Goal: Transaction & Acquisition: Book appointment/travel/reservation

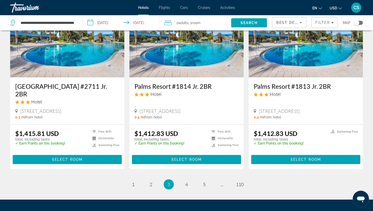
scroll to position [602, 0]
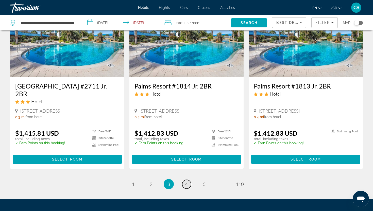
click at [186, 181] on span "4" at bounding box center [186, 184] width 3 height 6
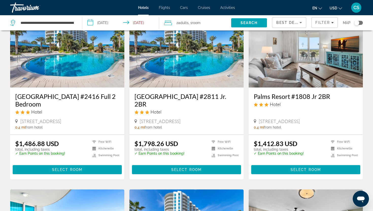
scroll to position [408, 0]
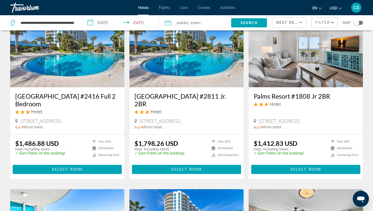
click at [272, 92] on h3 "Palms Resort #1808 Jr 2BR" at bounding box center [306, 96] width 104 height 8
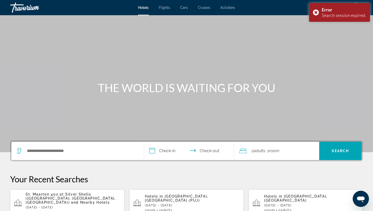
click at [80, 195] on span "St. Maarten 402 at Silver Shells ([GEOGRAPHIC_DATA], [GEOGRAPHIC_DATA], [GEOGRA…" at bounding box center [71, 198] width 90 height 12
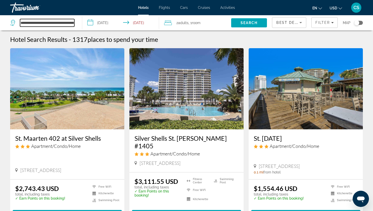
click at [36, 23] on input "**********" at bounding box center [47, 23] width 54 height 8
drag, startPoint x: 21, startPoint y: 22, endPoint x: 74, endPoint y: 19, distance: 52.8
click at [74, 19] on input "**********" at bounding box center [47, 23] width 54 height 8
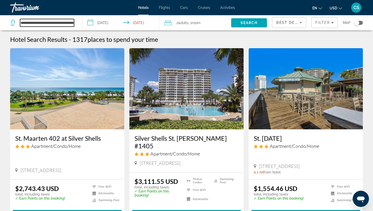
click at [58, 21] on input "**********" at bounding box center [47, 23] width 54 height 8
drag, startPoint x: 40, startPoint y: 23, endPoint x: 78, endPoint y: 23, distance: 38.6
click at [78, 23] on app-destination-search "**********" at bounding box center [41, 22] width 82 height 15
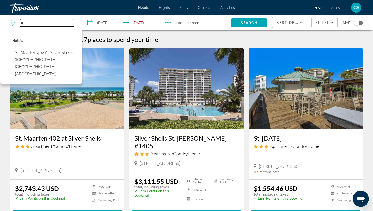
type input "*"
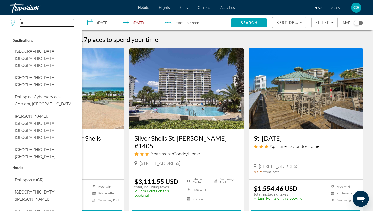
type input "*"
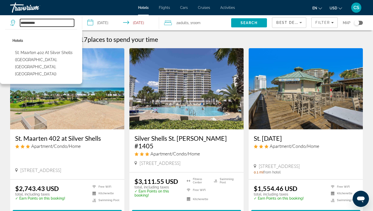
drag, startPoint x: 42, startPoint y: 21, endPoint x: 0, endPoint y: 25, distance: 41.6
click at [0, 26] on app-destination-search "**********" at bounding box center [41, 22] width 82 height 15
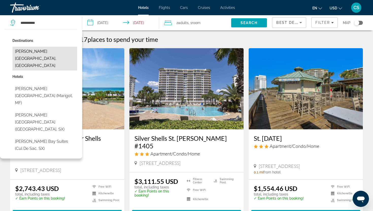
click at [33, 52] on button "[PERSON_NAME][GEOGRAPHIC_DATA], [GEOGRAPHIC_DATA]" at bounding box center [44, 59] width 65 height 24
type input "**********"
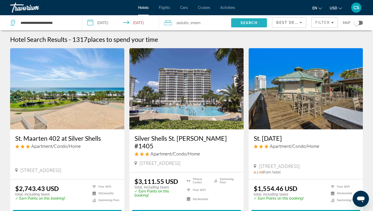
click at [238, 24] on span "Search" at bounding box center [249, 23] width 36 height 12
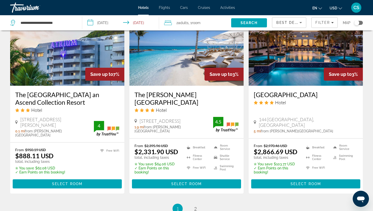
scroll to position [629, 0]
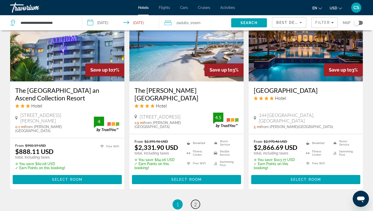
click at [197, 200] on link "page 2" at bounding box center [195, 204] width 9 height 9
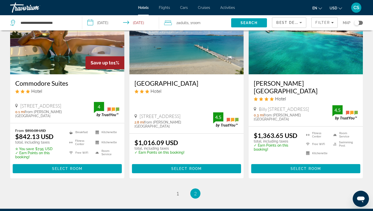
scroll to position [247, 0]
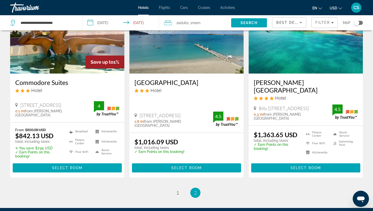
click at [270, 79] on h3 "Simpson Bay Resort Marina & Spa" at bounding box center [306, 86] width 104 height 15
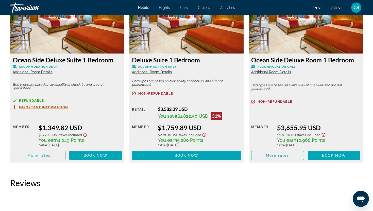
scroll to position [731, 0]
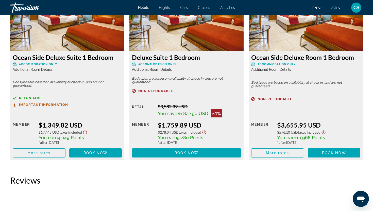
click at [62, 104] on span "Important Information" at bounding box center [43, 104] width 49 height 3
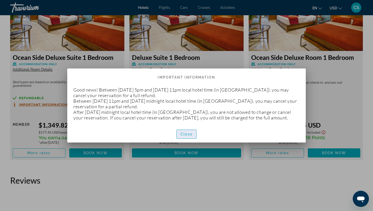
click at [184, 136] on span "Close" at bounding box center [186, 134] width 12 height 4
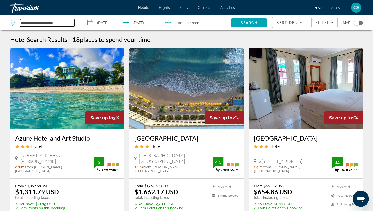
click at [31, 23] on input "**********" at bounding box center [47, 23] width 54 height 8
drag, startPoint x: 67, startPoint y: 23, endPoint x: 19, endPoint y: 22, distance: 48.7
click at [19, 23] on div "**********" at bounding box center [42, 23] width 64 height 8
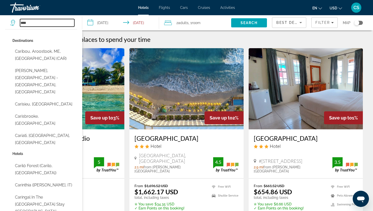
type input "****"
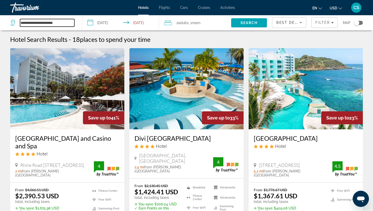
click at [32, 22] on input "**********" at bounding box center [47, 23] width 54 height 8
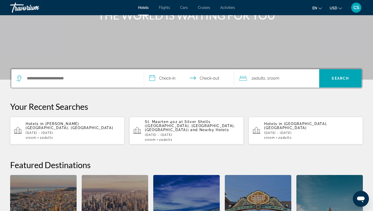
scroll to position [74, 0]
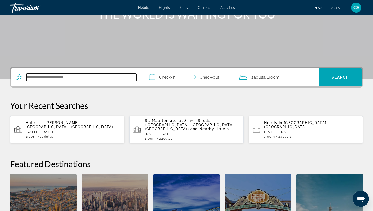
click at [93, 79] on input "Search hotel destination" at bounding box center [81, 78] width 110 height 8
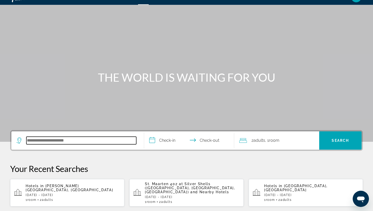
scroll to position [0, 0]
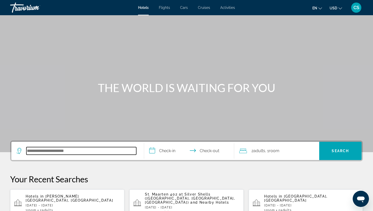
click at [79, 150] on input "Search hotel destination" at bounding box center [81, 151] width 110 height 8
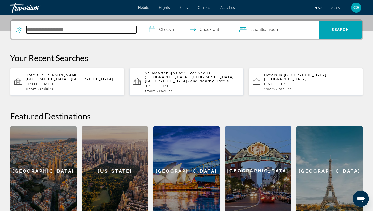
scroll to position [124, 0]
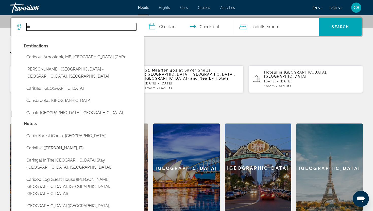
type input "*"
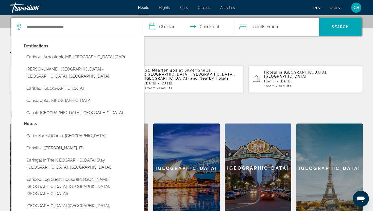
click at [184, 32] on input "**********" at bounding box center [190, 28] width 92 height 20
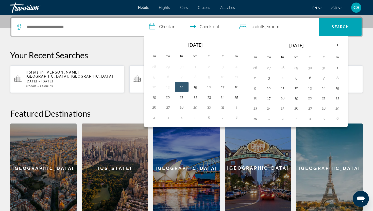
click at [131, 51] on p "Your Recent Searches" at bounding box center [186, 55] width 353 height 10
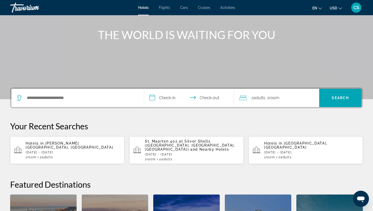
scroll to position [48, 0]
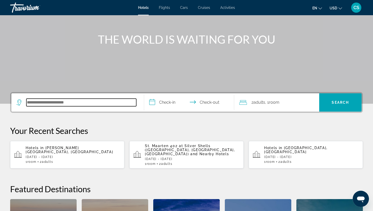
click at [67, 99] on input "Search hotel destination" at bounding box center [81, 103] width 110 height 8
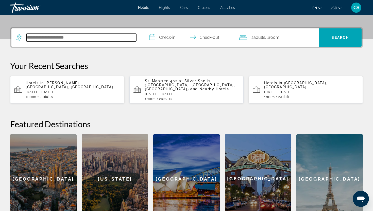
scroll to position [124, 0]
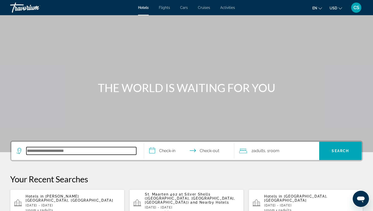
click at [29, 152] on input "Search hotel destination" at bounding box center [81, 151] width 110 height 8
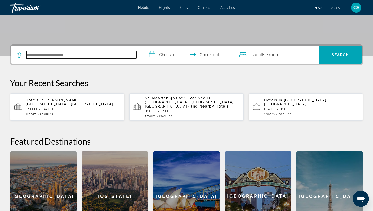
scroll to position [124, 0]
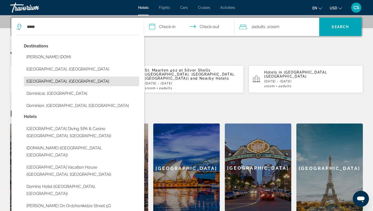
click at [45, 84] on button "[GEOGRAPHIC_DATA], [GEOGRAPHIC_DATA]" at bounding box center [81, 82] width 115 height 10
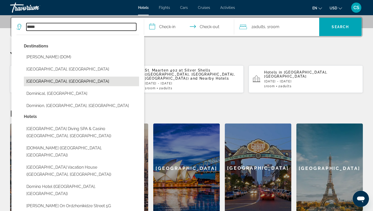
type input "**********"
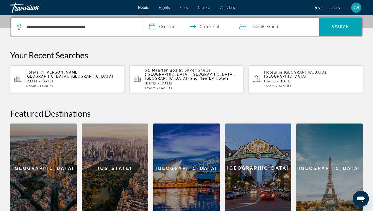
click at [168, 30] on input "**********" at bounding box center [190, 28] width 92 height 20
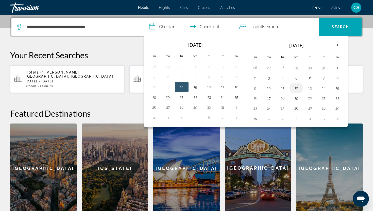
click at [299, 89] on button "12" at bounding box center [296, 87] width 8 height 7
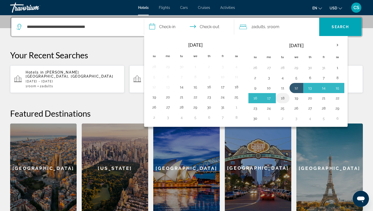
click at [285, 99] on button "18" at bounding box center [283, 98] width 8 height 7
type input "**********"
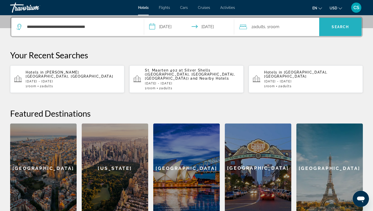
click at [329, 24] on span "Search" at bounding box center [340, 27] width 43 height 12
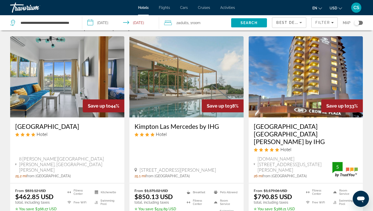
scroll to position [13, 0]
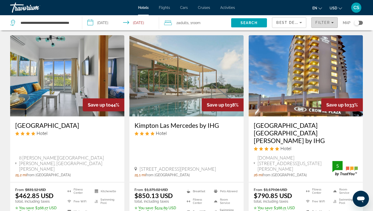
click at [322, 24] on span "Filter" at bounding box center [322, 23] width 14 height 4
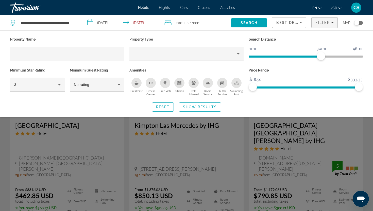
click at [206, 87] on div "Room Service" at bounding box center [208, 83] width 10 height 10
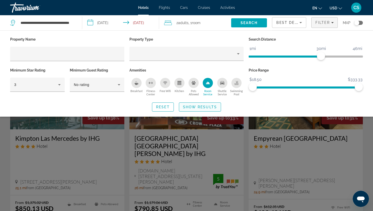
click at [197, 106] on span "Show Results" at bounding box center [200, 107] width 34 height 4
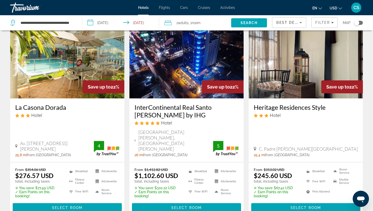
scroll to position [682, 0]
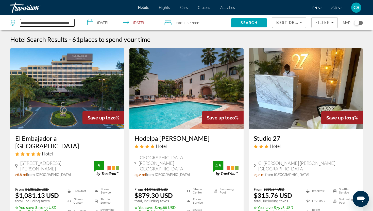
click at [64, 24] on input "**********" at bounding box center [47, 23] width 54 height 8
drag, startPoint x: 21, startPoint y: 23, endPoint x: 76, endPoint y: 22, distance: 54.8
click at [76, 22] on div "**********" at bounding box center [43, 22] width 67 height 15
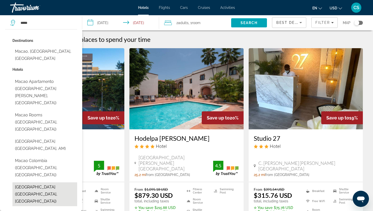
click at [32, 182] on button "[GEOGRAPHIC_DATA] ([GEOGRAPHIC_DATA], [GEOGRAPHIC_DATA])" at bounding box center [44, 194] width 65 height 24
type input "**********"
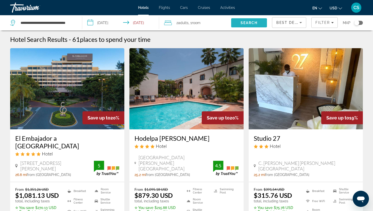
click at [242, 22] on span "Search" at bounding box center [249, 23] width 17 height 4
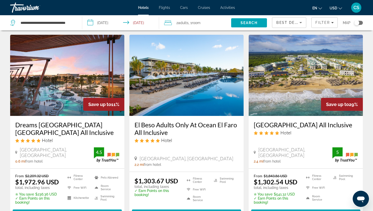
scroll to position [210, 0]
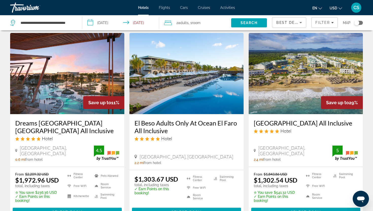
click at [260, 119] on h3 "[GEOGRAPHIC_DATA] All Inclusive" at bounding box center [306, 123] width 104 height 8
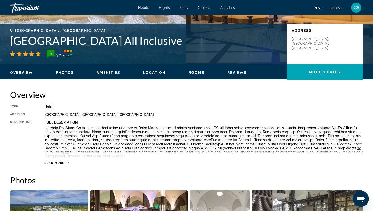
scroll to position [104, 0]
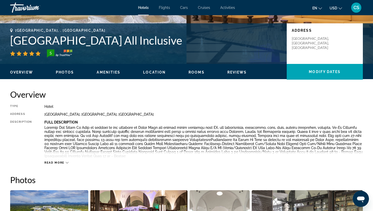
click at [59, 164] on span "Read more" at bounding box center [54, 162] width 20 height 3
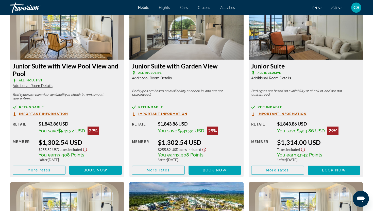
scroll to position [747, 0]
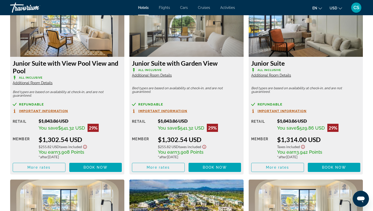
click at [266, 110] on span "Important Information" at bounding box center [282, 110] width 49 height 3
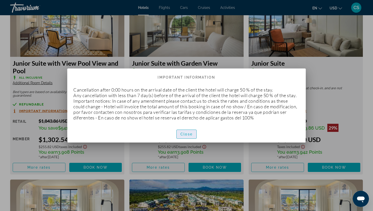
click at [193, 137] on span "button" at bounding box center [187, 134] width 20 height 12
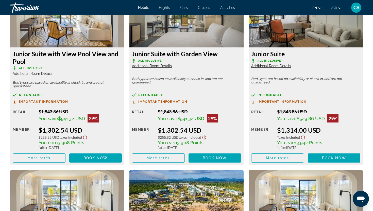
scroll to position [755, 0]
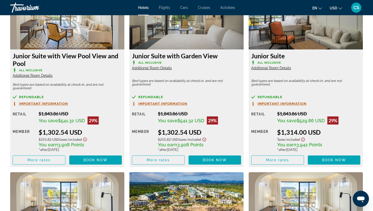
click at [41, 75] on span "Additional Room Details" at bounding box center [33, 76] width 40 height 4
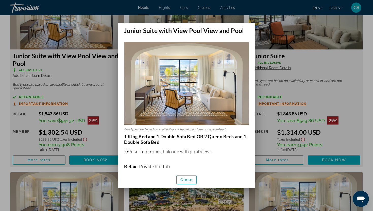
scroll to position [0, 0]
click at [183, 181] on span "Close" at bounding box center [186, 180] width 12 height 4
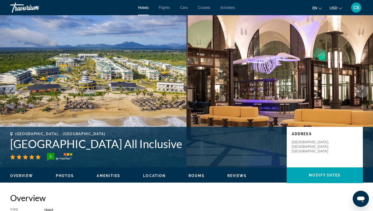
scroll to position [755, 0]
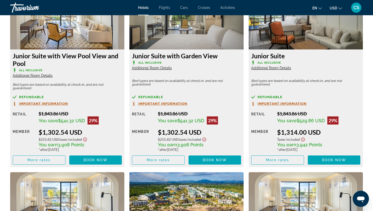
click at [274, 70] on span "Additional Room Details" at bounding box center [271, 68] width 40 height 4
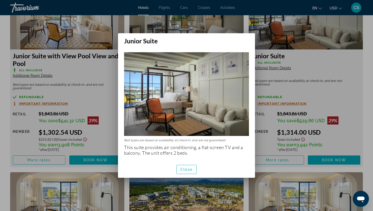
scroll to position [0, 0]
click at [191, 170] on span "Close" at bounding box center [186, 169] width 12 height 4
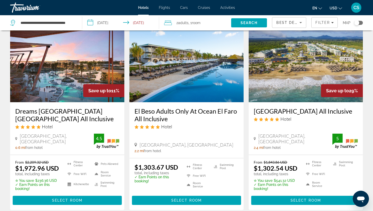
scroll to position [224, 0]
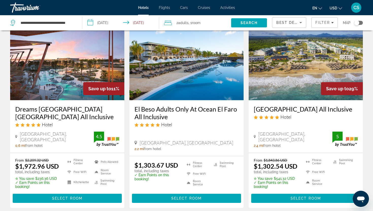
click at [150, 105] on h3 "El Beso Adults Only At Ocean El Faro All Inclusive" at bounding box center [186, 112] width 104 height 15
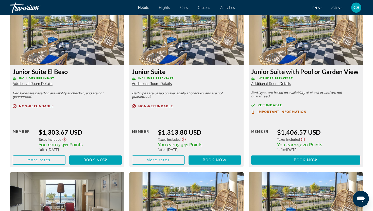
scroll to position [715, 0]
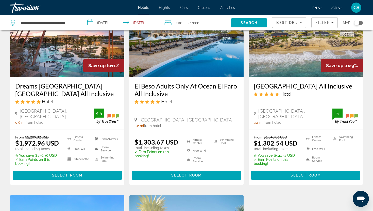
scroll to position [250, 0]
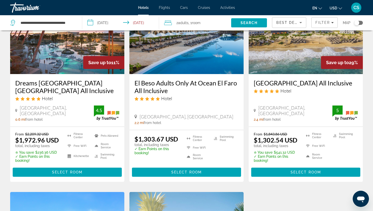
click at [266, 79] on h3 "[GEOGRAPHIC_DATA] All Inclusive" at bounding box center [306, 83] width 104 height 8
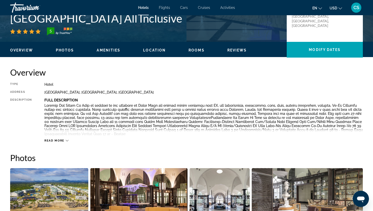
scroll to position [100, 0]
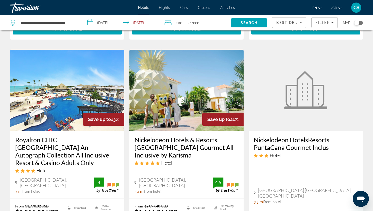
scroll to position [394, 0]
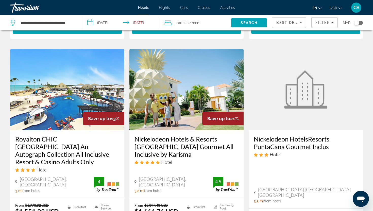
click at [83, 139] on h3 "Royalton CHIC [GEOGRAPHIC_DATA] An Autograph Collection All Inclusive Resort & …" at bounding box center [67, 150] width 104 height 30
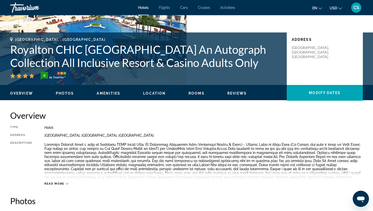
scroll to position [83, 0]
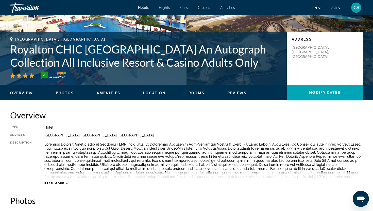
click at [59, 183] on span "Read more" at bounding box center [54, 183] width 20 height 3
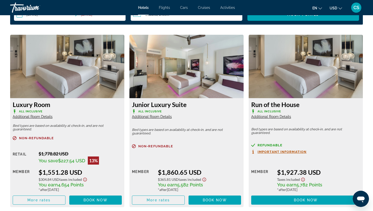
scroll to position [687, 0]
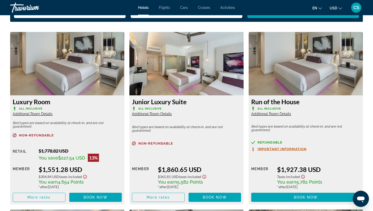
click at [49, 115] on span "Additional Room Details" at bounding box center [33, 114] width 40 height 4
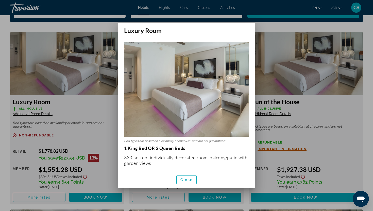
scroll to position [0, 0]
click at [191, 178] on span "Close" at bounding box center [186, 180] width 12 height 4
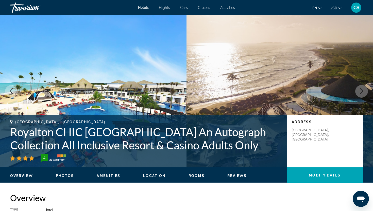
scroll to position [687, 0]
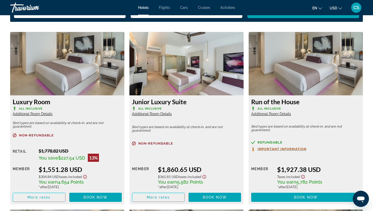
click at [162, 113] on span "Additional Room Details" at bounding box center [152, 114] width 40 height 4
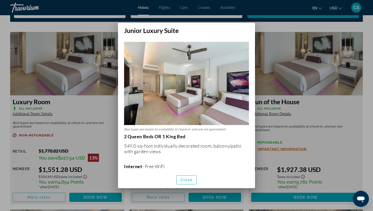
scroll to position [0, 0]
click at [191, 180] on span "Close" at bounding box center [186, 180] width 12 height 4
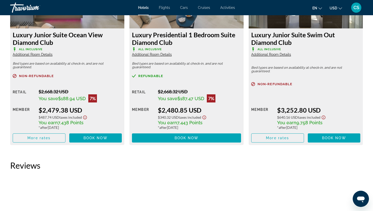
scroll to position [934, 0]
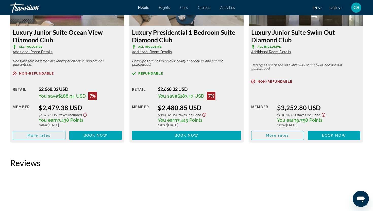
click at [58, 133] on span "Main content" at bounding box center [39, 135] width 52 height 12
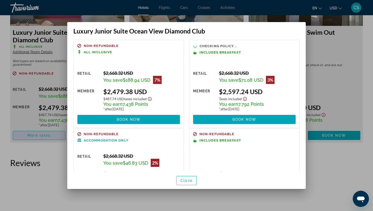
scroll to position [0, 0]
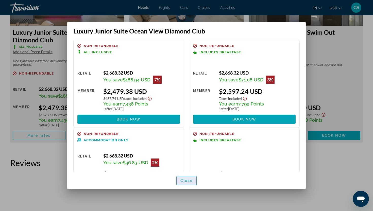
click at [188, 179] on span "Close" at bounding box center [186, 181] width 12 height 4
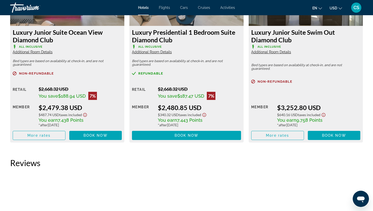
click at [43, 53] on span "Additional Room Details" at bounding box center [33, 52] width 40 height 4
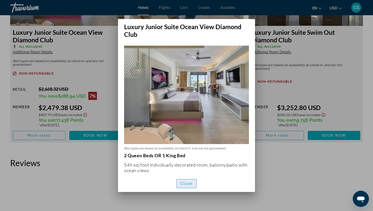
click at [191, 183] on span "Close" at bounding box center [186, 184] width 12 height 4
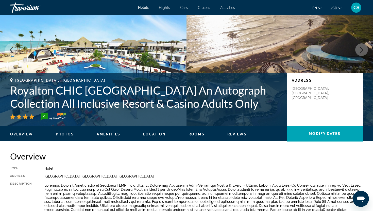
scroll to position [41, 0]
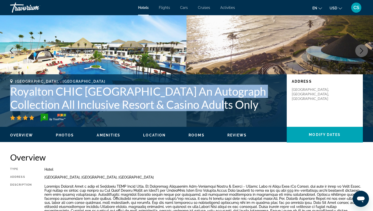
drag, startPoint x: 12, startPoint y: 92, endPoint x: 192, endPoint y: 101, distance: 179.6
click at [192, 101] on h1 "Royalton CHIC [GEOGRAPHIC_DATA] An Autograph Collection All Inclusive Resort & …" at bounding box center [145, 98] width 271 height 26
copy h1 "Royalton CHIC [GEOGRAPHIC_DATA] An Autograph Collection All Inclusive Resort & …"
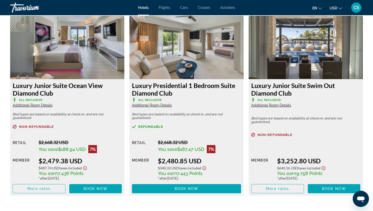
scroll to position [883, 0]
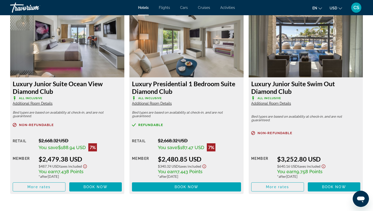
click at [165, 105] on span "Additional Room Details" at bounding box center [152, 103] width 40 height 4
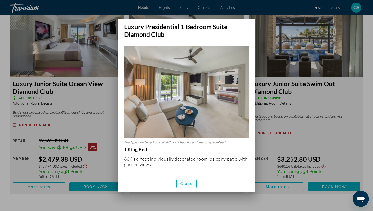
click at [193, 186] on span "button" at bounding box center [187, 184] width 20 height 12
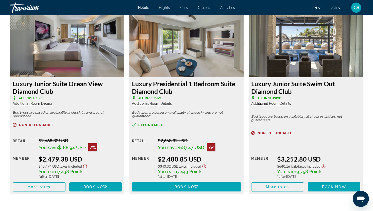
scroll to position [883, 0]
click at [45, 104] on span "Additional Room Details" at bounding box center [33, 103] width 40 height 4
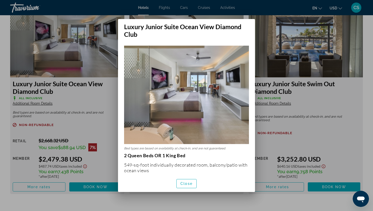
scroll to position [0, 0]
click at [185, 180] on span "button" at bounding box center [187, 184] width 20 height 12
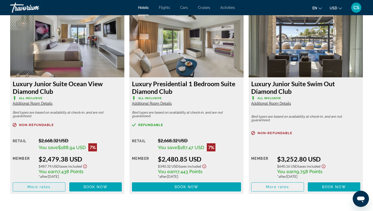
click at [52, 185] on span "Main content" at bounding box center [39, 187] width 52 height 12
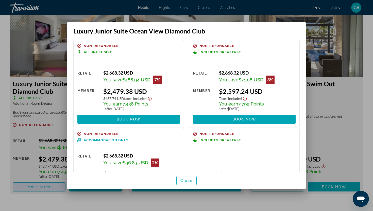
scroll to position [0, 0]
click at [189, 180] on span "Close" at bounding box center [186, 181] width 12 height 4
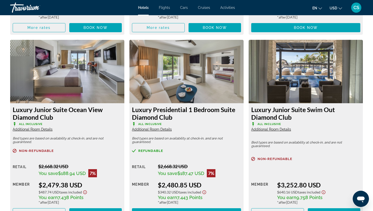
scroll to position [859, 0]
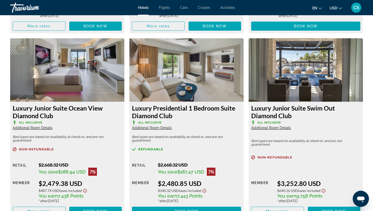
click at [148, 129] on span "Additional Room Details" at bounding box center [152, 128] width 40 height 4
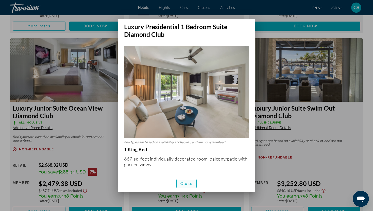
click at [183, 183] on span "Close" at bounding box center [186, 184] width 12 height 4
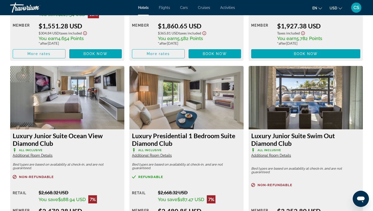
scroll to position [830, 0]
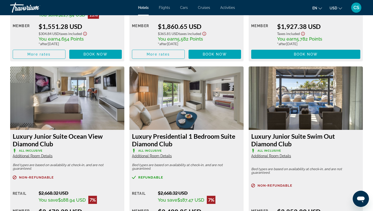
click at [56, 146] on h3 "Luxury Junior Suite Ocean View Diamond Club" at bounding box center [67, 139] width 109 height 15
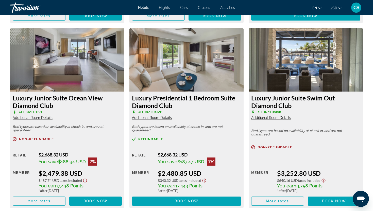
scroll to position [869, 0]
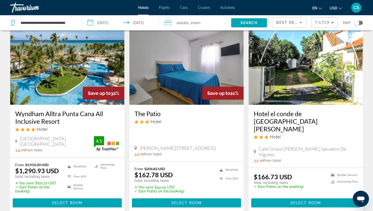
scroll to position [634, 0]
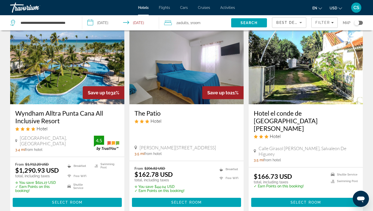
click at [46, 109] on h3 "Wyndham Alltra Punta Cana All Inclusive Resort" at bounding box center [67, 116] width 104 height 15
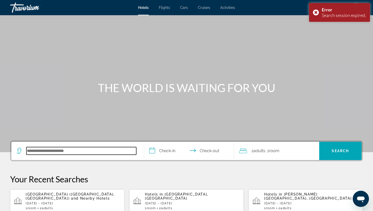
click at [40, 151] on input "Search hotel destination" at bounding box center [81, 151] width 110 height 8
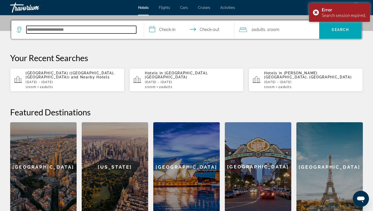
scroll to position [124, 0]
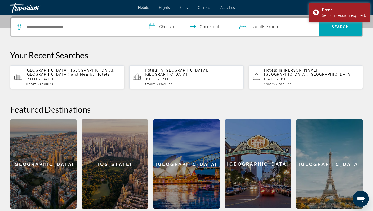
click at [56, 73] on p "[GEOGRAPHIC_DATA] ([GEOGRAPHIC_DATA], DO) and Nearby Hotels" at bounding box center [73, 72] width 95 height 8
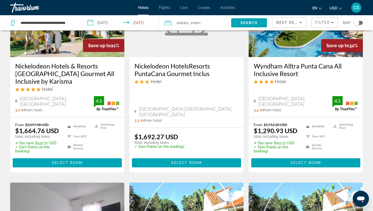
scroll to position [486, 0]
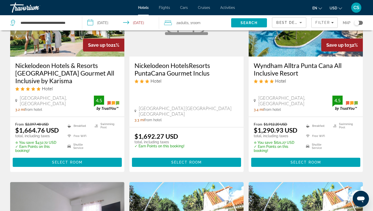
click at [280, 62] on h3 "Wyndham Alltra Punta Cana All Inclusive Resort" at bounding box center [306, 69] width 104 height 15
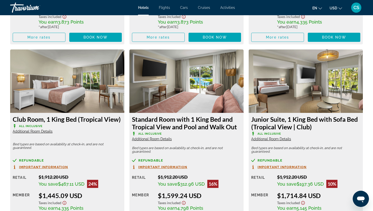
scroll to position [853, 0]
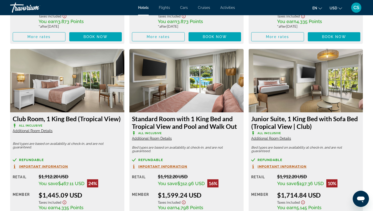
click at [168, 140] on span "Additional Room Details" at bounding box center [152, 139] width 40 height 4
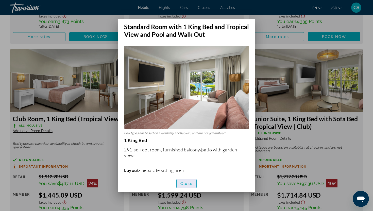
click at [184, 183] on span "Close" at bounding box center [186, 184] width 12 height 4
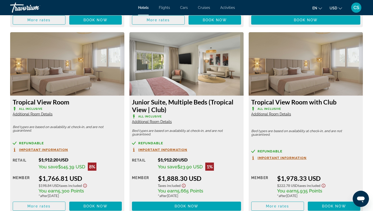
scroll to position [1054, 0]
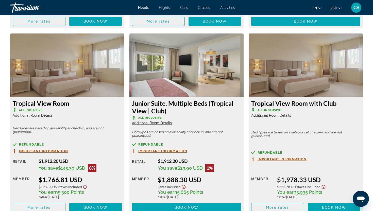
click at [283, 116] on span "Additional Room Details" at bounding box center [271, 115] width 40 height 4
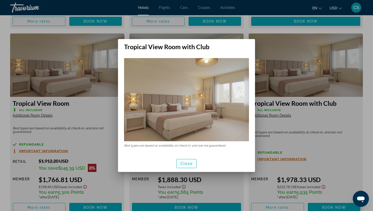
click at [191, 162] on span "Close" at bounding box center [186, 164] width 12 height 4
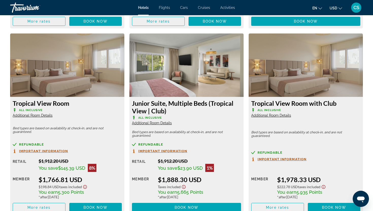
scroll to position [1054, 0]
click at [285, 105] on h3 "Tropical View Room with Club" at bounding box center [305, 103] width 109 height 8
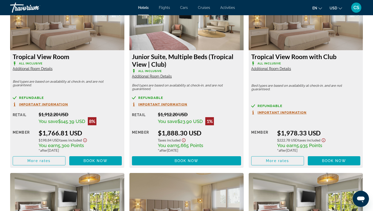
scroll to position [1140, 0]
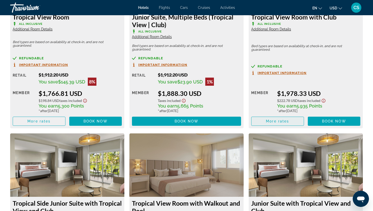
click at [280, 124] on span "Main content" at bounding box center [277, 121] width 52 height 12
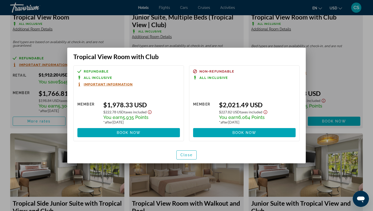
scroll to position [0, 0]
click at [129, 84] on span "Important Information" at bounding box center [108, 84] width 49 height 3
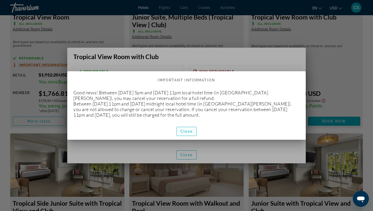
click at [190, 132] on span "Close" at bounding box center [186, 131] width 12 height 4
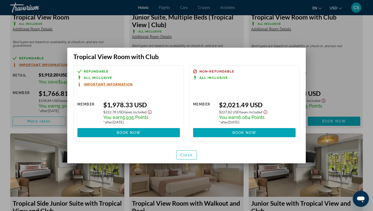
click at [197, 155] on div "Close" at bounding box center [186, 154] width 239 height 17
click at [189, 156] on span "Close" at bounding box center [186, 155] width 12 height 4
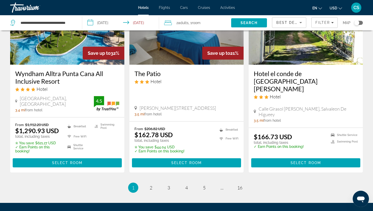
scroll to position [691, 0]
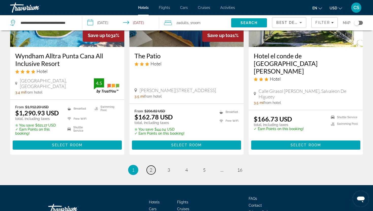
click at [151, 167] on span "2" at bounding box center [151, 170] width 3 height 6
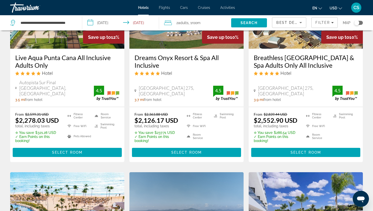
scroll to position [67, 0]
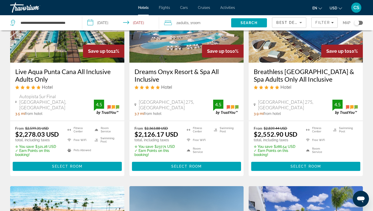
click at [46, 75] on h3 "Live Aqua Punta Cana All Inclusive Adults Only" at bounding box center [67, 75] width 104 height 15
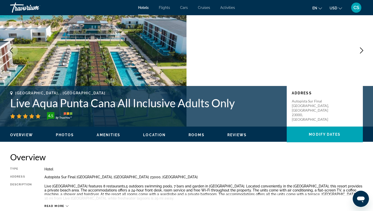
scroll to position [37, 0]
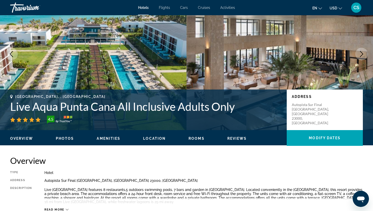
click at [362, 55] on icon "Next image" at bounding box center [361, 54] width 3 height 6
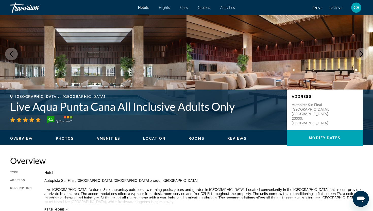
click at [362, 55] on icon "Next image" at bounding box center [361, 54] width 3 height 6
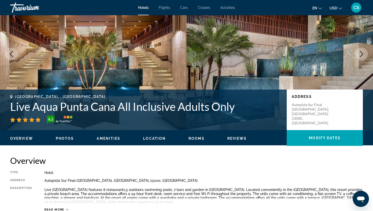
click at [362, 54] on icon "Next image" at bounding box center [362, 54] width 6 height 6
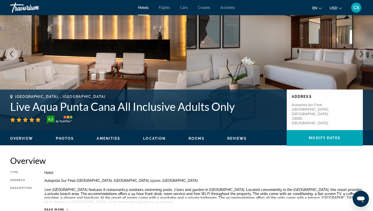
click at [362, 54] on icon "Next image" at bounding box center [362, 54] width 6 height 6
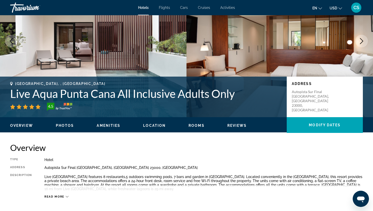
scroll to position [0, 0]
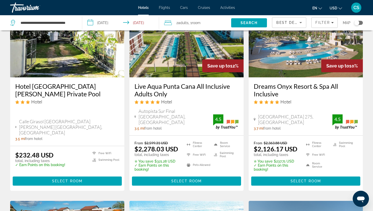
scroll to position [57, 0]
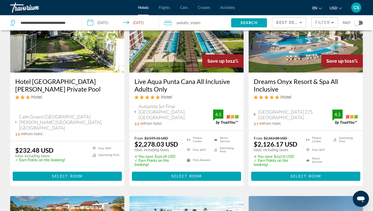
click at [266, 87] on h3 "Dreams Onyx Resort & Spa All Inclusive" at bounding box center [306, 85] width 104 height 15
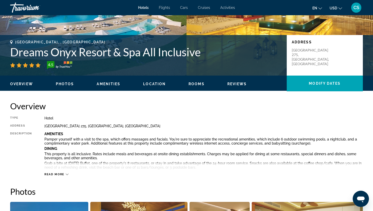
scroll to position [92, 0]
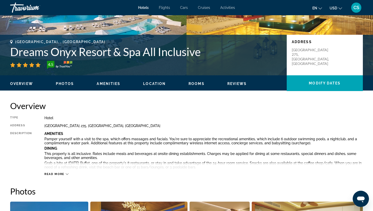
click at [64, 175] on span "Read more" at bounding box center [54, 174] width 20 height 3
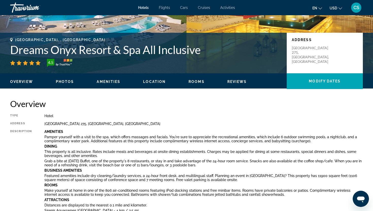
scroll to position [0, 0]
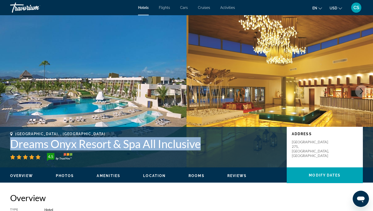
drag, startPoint x: 202, startPoint y: 145, endPoint x: 9, endPoint y: 147, distance: 192.8
click at [9, 147] on div "[GEOGRAPHIC_DATA], , [GEOGRAPHIC_DATA] Dreams Onyx Resort & Spa All Inclusive 4…" at bounding box center [186, 147] width 373 height 30
copy h1 "Dreams Onyx Resort & Spa All Inclusive"
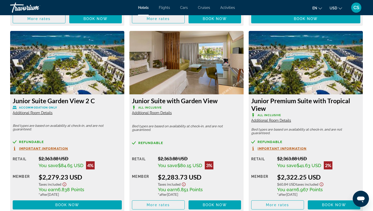
scroll to position [1300, 0]
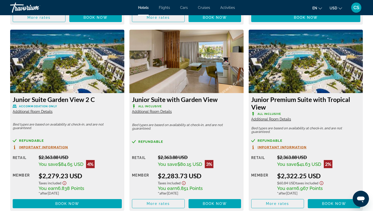
click at [265, 122] on div "Junior Premium Suite with Tropical View All Inclusive Additional Room Details B…" at bounding box center [306, 152] width 114 height 118
click at [265, 121] on span "Additional Room Details" at bounding box center [271, 119] width 40 height 4
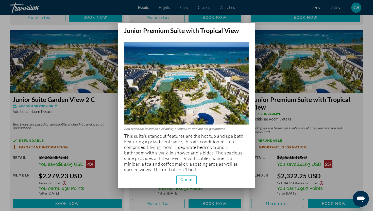
scroll to position [0, 0]
click at [310, 104] on div at bounding box center [186, 105] width 373 height 211
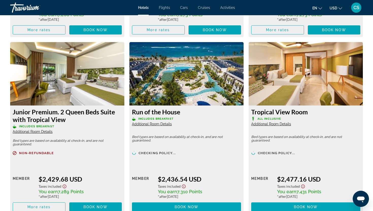
scroll to position [2009, 0]
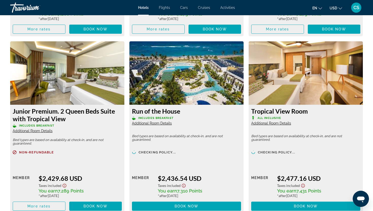
click at [166, 125] on span "Additional Room Details" at bounding box center [152, 123] width 40 height 4
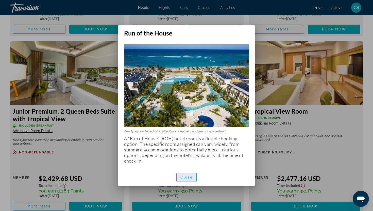
click at [188, 177] on span "Close" at bounding box center [186, 177] width 12 height 4
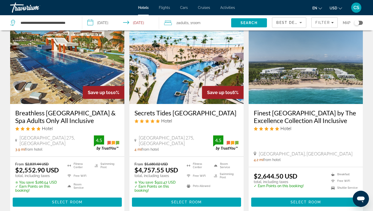
scroll to position [230, 0]
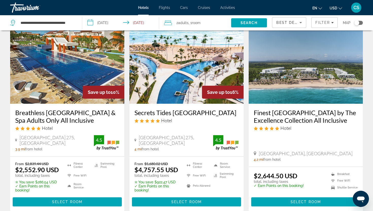
click at [281, 109] on h3 "Finest [GEOGRAPHIC_DATA] by The Excellence Collection All Inclusive" at bounding box center [306, 116] width 104 height 15
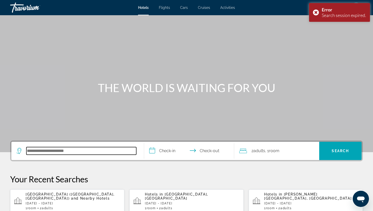
click at [83, 153] on input "Search hotel destination" at bounding box center [81, 151] width 110 height 8
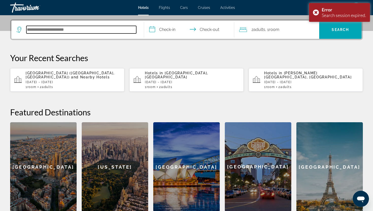
scroll to position [124, 0]
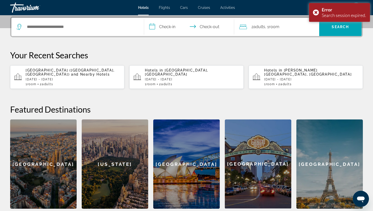
click at [79, 72] on span "[GEOGRAPHIC_DATA] ([GEOGRAPHIC_DATA], [GEOGRAPHIC_DATA])" at bounding box center [70, 72] width 89 height 8
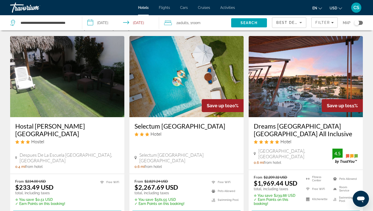
scroll to position [11, 0]
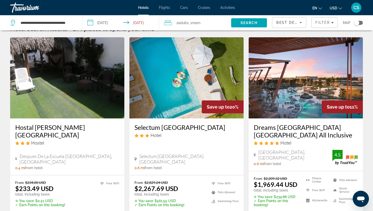
click at [270, 129] on h3 "Dreams [GEOGRAPHIC_DATA] [GEOGRAPHIC_DATA] All Inclusive" at bounding box center [306, 131] width 104 height 15
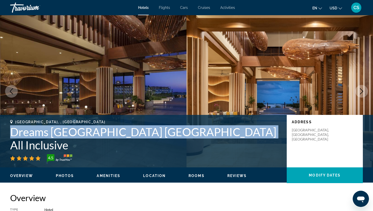
drag, startPoint x: 241, startPoint y: 144, endPoint x: 8, endPoint y: 143, distance: 232.9
click at [7, 143] on div "[GEOGRAPHIC_DATA], , [GEOGRAPHIC_DATA] Dreams [GEOGRAPHIC_DATA] [GEOGRAPHIC_DAT…" at bounding box center [186, 141] width 373 height 42
copy h1 "Dreams [GEOGRAPHIC_DATA] [GEOGRAPHIC_DATA] All Inclusive"
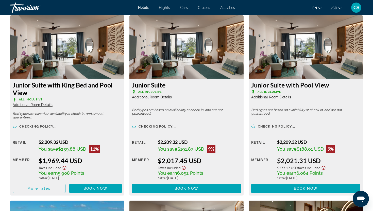
scroll to position [700, 0]
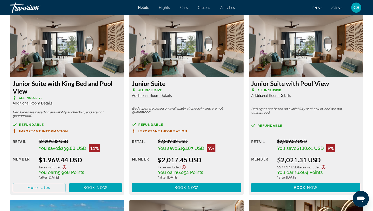
click at [49, 105] on span "Additional Room Details" at bounding box center [33, 103] width 40 height 4
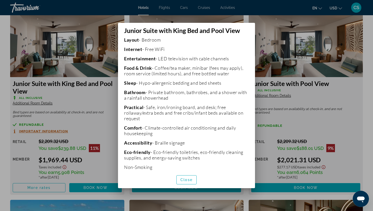
scroll to position [128, 0]
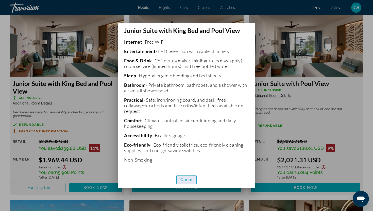
click at [188, 180] on span "Close" at bounding box center [186, 180] width 12 height 4
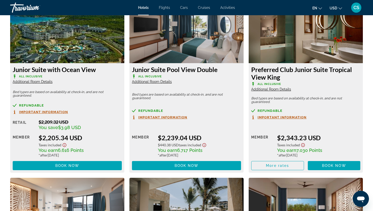
scroll to position [908, 0]
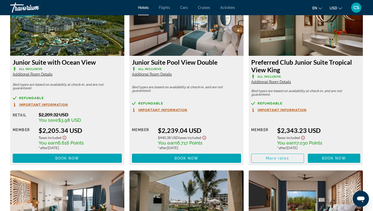
click at [266, 82] on span "Additional Room Details" at bounding box center [271, 82] width 40 height 4
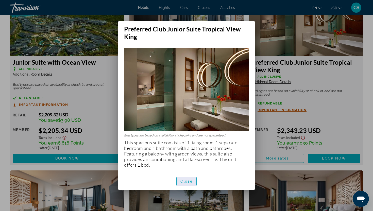
click at [187, 181] on span "Close" at bounding box center [186, 181] width 12 height 4
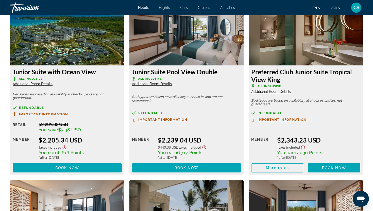
scroll to position [898, 0]
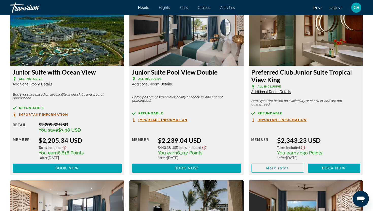
click at [267, 93] on span "Additional Room Details" at bounding box center [271, 92] width 40 height 4
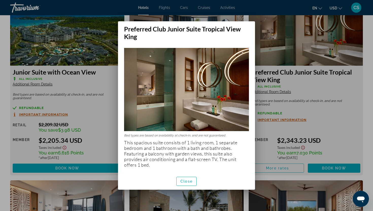
scroll to position [0, 0]
click at [187, 182] on span "Close" at bounding box center [186, 181] width 12 height 4
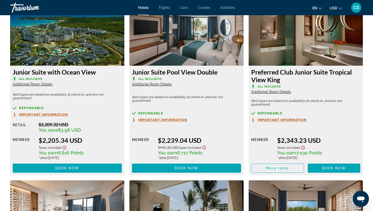
scroll to position [898, 0]
click at [274, 120] on span "Important Information" at bounding box center [282, 119] width 49 height 3
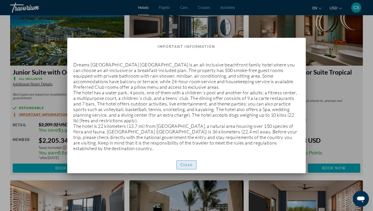
click at [190, 166] on span "Close" at bounding box center [186, 165] width 12 height 4
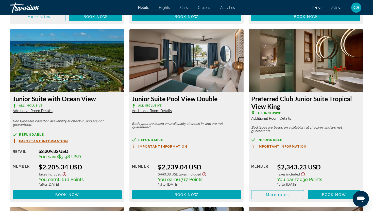
scroll to position [870, 0]
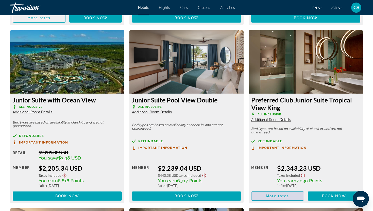
click at [280, 197] on span "More rates" at bounding box center [277, 196] width 23 height 4
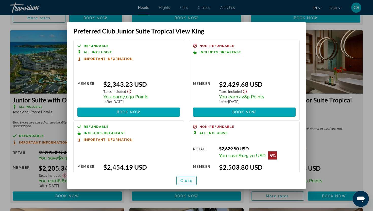
click at [182, 183] on span "button" at bounding box center [187, 181] width 20 height 12
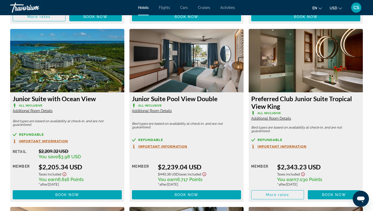
scroll to position [870, 0]
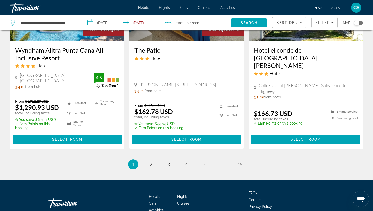
scroll to position [711, 0]
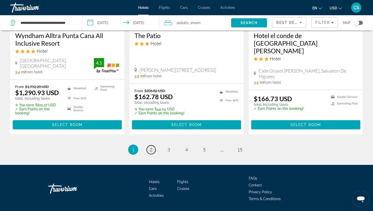
click at [151, 147] on span "2" at bounding box center [151, 150] width 3 height 6
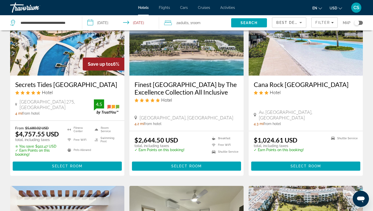
scroll to position [259, 0]
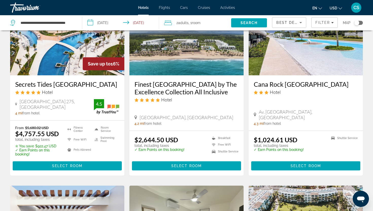
click at [193, 86] on h3 "Finest [GEOGRAPHIC_DATA] by The Excellence Collection All Inclusive" at bounding box center [186, 87] width 104 height 15
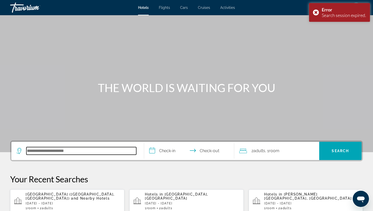
click at [73, 149] on input "Search hotel destination" at bounding box center [81, 151] width 110 height 8
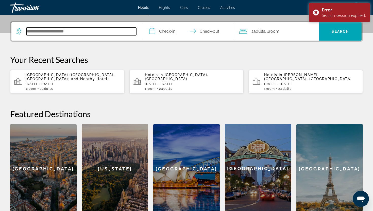
scroll to position [124, 0]
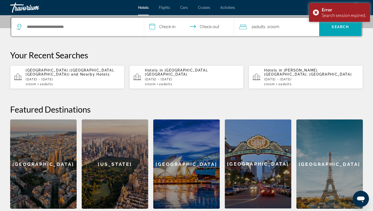
click at [64, 70] on span "[GEOGRAPHIC_DATA] ([GEOGRAPHIC_DATA], [GEOGRAPHIC_DATA])" at bounding box center [70, 72] width 89 height 8
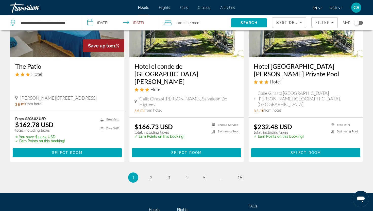
scroll to position [720, 0]
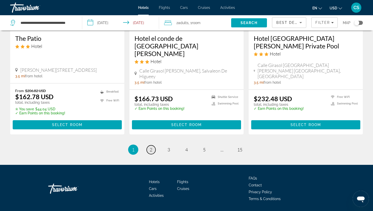
click at [154, 145] on link "page 2" at bounding box center [151, 149] width 9 height 9
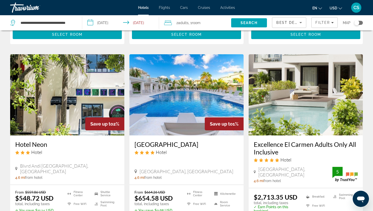
scroll to position [610, 0]
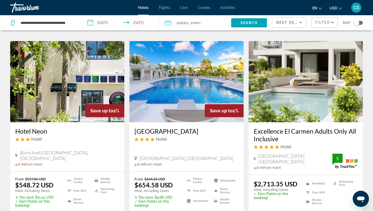
click at [258, 127] on h3 "Excellence El Carmen Adults Only All Inclusive" at bounding box center [306, 134] width 104 height 15
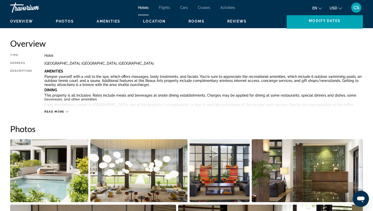
scroll to position [156, 0]
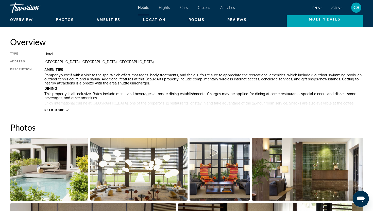
click at [54, 107] on div "Read more" at bounding box center [203, 105] width 318 height 14
click at [56, 109] on span "Read more" at bounding box center [54, 110] width 20 height 3
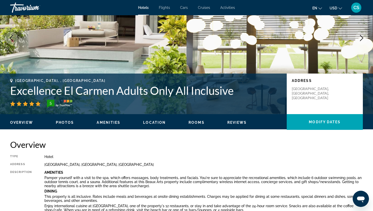
scroll to position [64, 0]
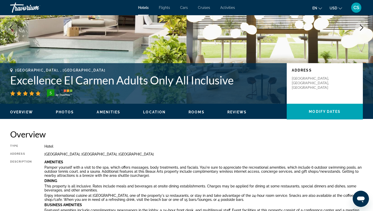
click at [66, 107] on div "Overview Photos Amenities Location Rooms Reviews Modify Dates" at bounding box center [186, 112] width 373 height 16
click at [66, 113] on span "Photos" at bounding box center [65, 112] width 18 height 4
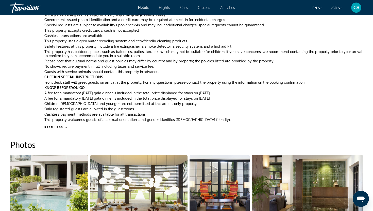
scroll to position [534, 0]
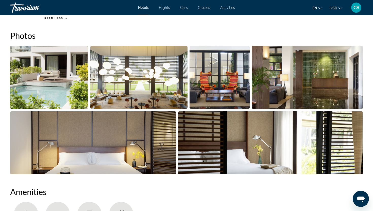
click at [72, 142] on img "Open full-screen image slider" at bounding box center [93, 142] width 166 height 63
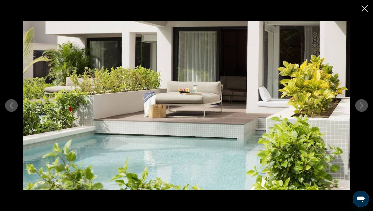
click at [364, 102] on button "Next image" at bounding box center [361, 105] width 13 height 13
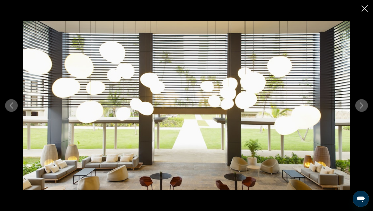
click at [364, 102] on button "Next image" at bounding box center [361, 105] width 13 height 13
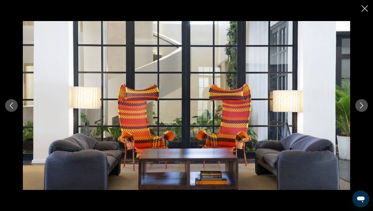
click at [364, 102] on button "Next image" at bounding box center [361, 105] width 13 height 13
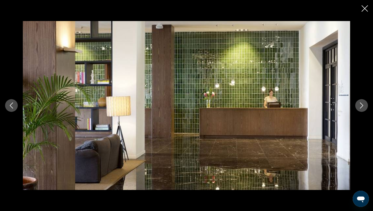
click at [364, 102] on button "Next image" at bounding box center [361, 105] width 13 height 13
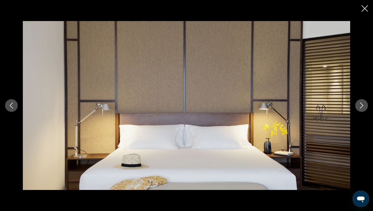
click at [364, 102] on button "Next image" at bounding box center [361, 105] width 13 height 13
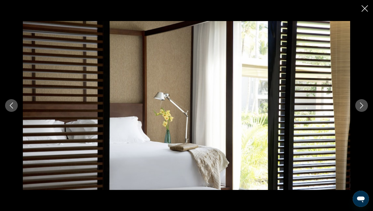
click at [364, 102] on button "Next image" at bounding box center [361, 105] width 13 height 13
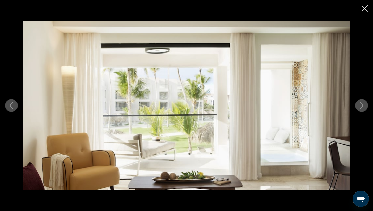
click at [364, 102] on button "Next image" at bounding box center [361, 105] width 13 height 13
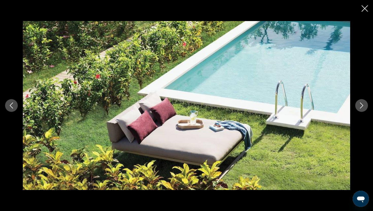
click at [364, 102] on button "Next image" at bounding box center [361, 105] width 13 height 13
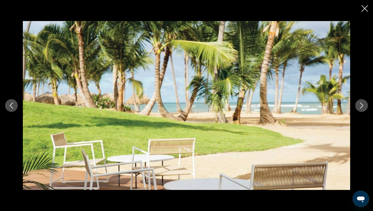
click at [364, 102] on button "Next image" at bounding box center [361, 105] width 13 height 13
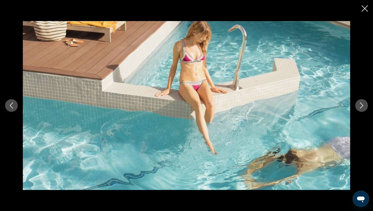
click at [364, 102] on button "Next image" at bounding box center [361, 105] width 13 height 13
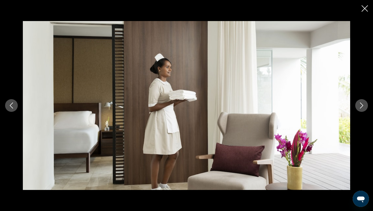
click at [362, 12] on button "Close slideshow" at bounding box center [365, 9] width 6 height 8
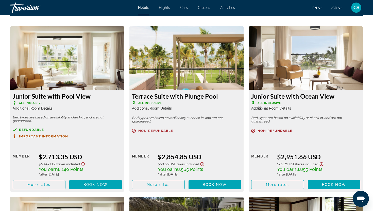
scroll to position [979, 0]
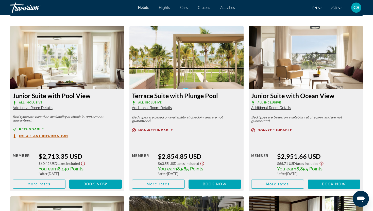
click at [159, 110] on span "Additional Room Details" at bounding box center [152, 108] width 40 height 4
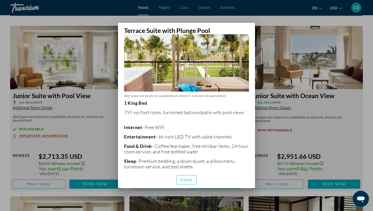
scroll to position [16, 0]
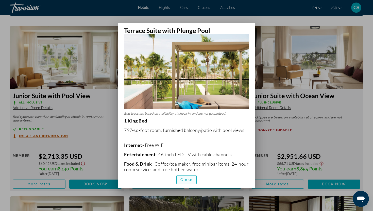
click at [188, 182] on span "Close" at bounding box center [186, 180] width 12 height 4
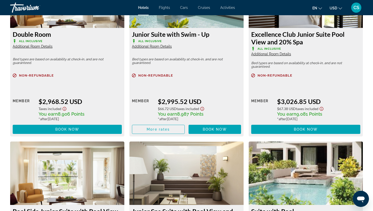
scroll to position [1212, 0]
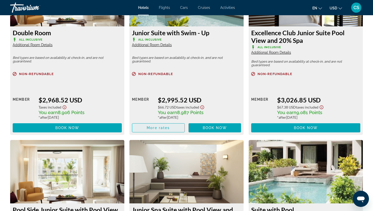
click at [175, 129] on span "Main content" at bounding box center [158, 128] width 52 height 12
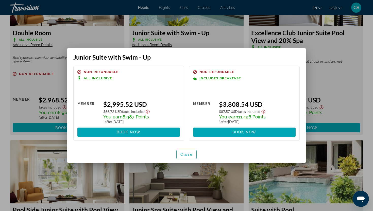
scroll to position [0, 0]
click at [183, 157] on span "button" at bounding box center [187, 154] width 20 height 12
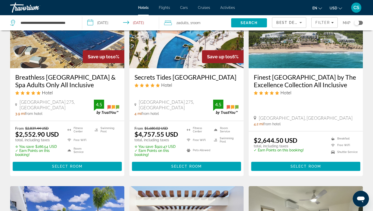
scroll to position [266, 0]
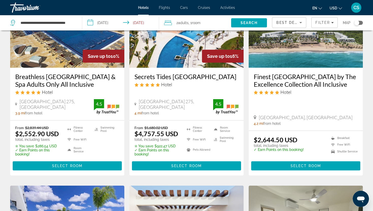
click at [272, 73] on h3 "Finest [GEOGRAPHIC_DATA] by The Excellence Collection All Inclusive" at bounding box center [306, 80] width 104 height 15
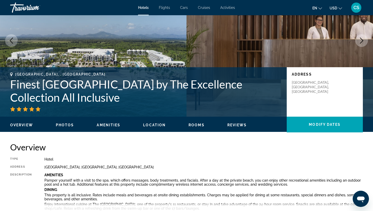
scroll to position [54, 0]
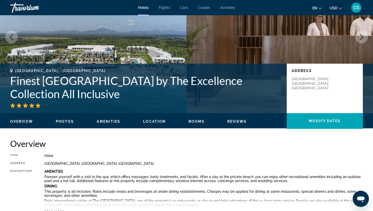
click at [70, 124] on button "Photos" at bounding box center [65, 121] width 18 height 5
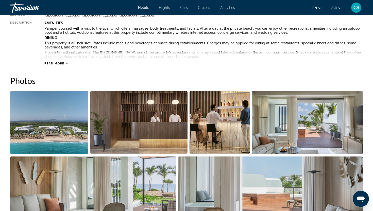
scroll to position [248, 0]
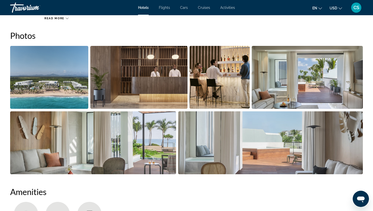
click at [83, 121] on img "Open full-screen image slider" at bounding box center [93, 142] width 166 height 63
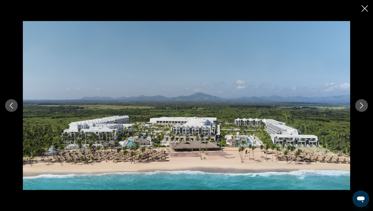
click at [361, 106] on icon "Next image" at bounding box center [362, 106] width 6 height 6
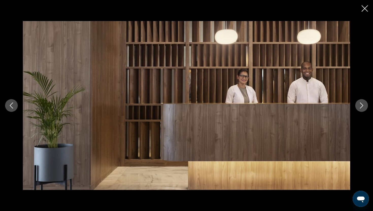
click at [361, 106] on icon "Next image" at bounding box center [362, 106] width 6 height 6
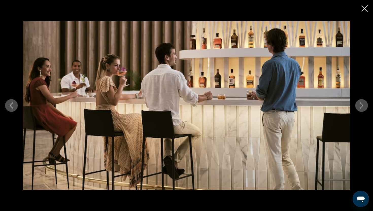
click at [361, 106] on icon "Next image" at bounding box center [362, 106] width 6 height 6
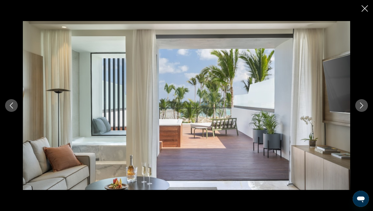
click at [361, 106] on icon "Next image" at bounding box center [362, 106] width 6 height 6
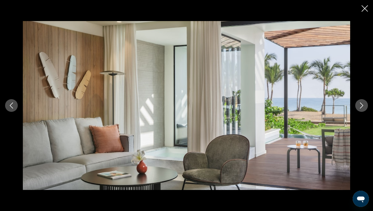
click at [361, 106] on icon "Next image" at bounding box center [362, 106] width 6 height 6
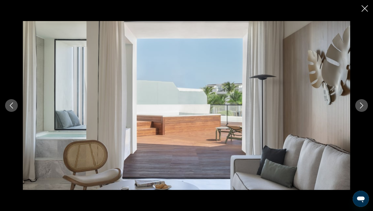
click at [361, 106] on icon "Next image" at bounding box center [362, 106] width 6 height 6
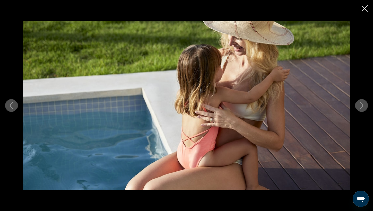
click at [361, 106] on icon "Next image" at bounding box center [362, 106] width 6 height 6
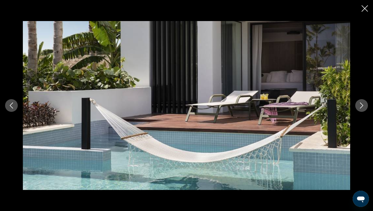
click at [361, 106] on icon "Next image" at bounding box center [362, 106] width 6 height 6
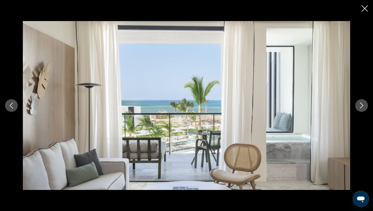
click at [361, 106] on icon "Next image" at bounding box center [362, 106] width 6 height 6
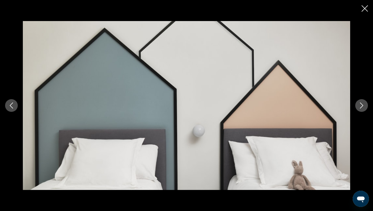
click at [361, 106] on icon "Next image" at bounding box center [362, 106] width 6 height 6
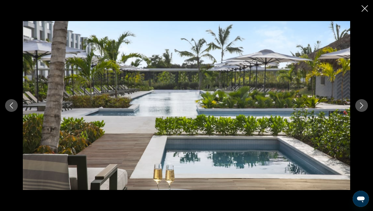
click at [364, 12] on button "Close slideshow" at bounding box center [365, 9] width 6 height 8
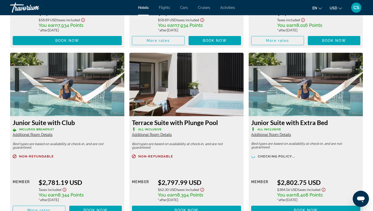
scroll to position [843, 0]
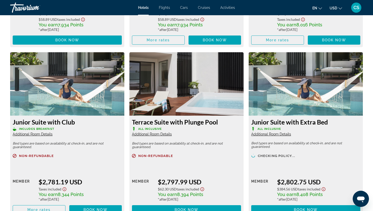
click at [139, 134] on span "Additional Room Details" at bounding box center [152, 134] width 40 height 4
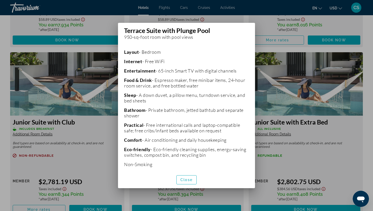
scroll to position [113, 0]
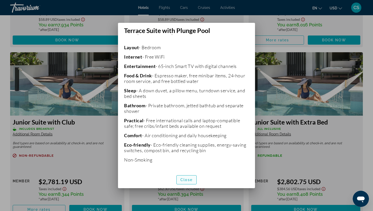
click at [186, 180] on span "Close" at bounding box center [186, 180] width 12 height 4
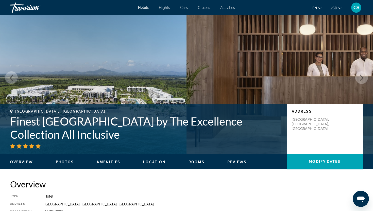
scroll to position [0, 0]
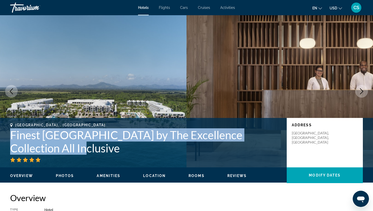
drag, startPoint x: 54, startPoint y: 150, endPoint x: 10, endPoint y: 135, distance: 46.5
click at [10, 136] on h1 "Finest [GEOGRAPHIC_DATA] by The Excellence Collection All Inclusive" at bounding box center [145, 141] width 271 height 26
copy h1 "Finest [GEOGRAPHIC_DATA] by The Excellence Collection All Inclusive"
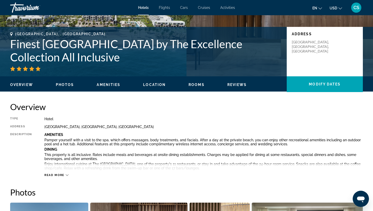
scroll to position [92, 0]
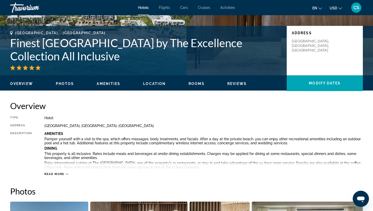
click at [54, 176] on span "Read more" at bounding box center [54, 174] width 20 height 3
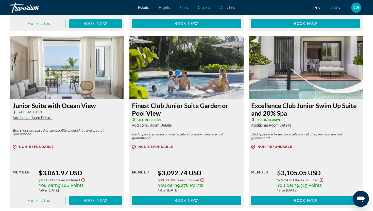
scroll to position [1284, 0]
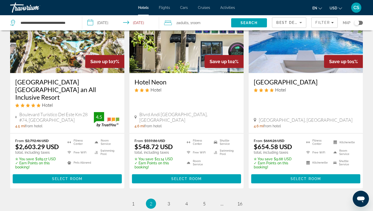
scroll to position [656, 0]
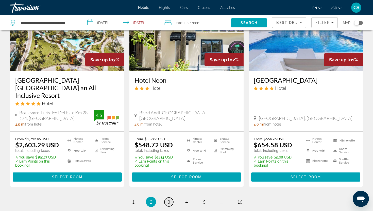
click at [168, 199] on span "3" at bounding box center [168, 202] width 3 height 6
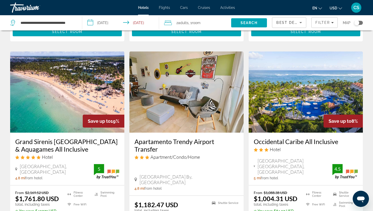
scroll to position [584, 0]
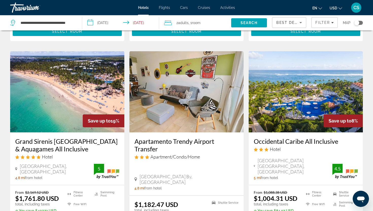
click at [33, 138] on h3 "Grand Sirenis [GEOGRAPHIC_DATA] & Aquagames All Inclusive" at bounding box center [67, 145] width 104 height 15
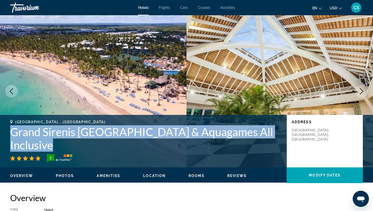
drag, startPoint x: 55, startPoint y: 145, endPoint x: 10, endPoint y: 134, distance: 45.9
click at [10, 134] on h1 "Grand Sirenis [GEOGRAPHIC_DATA] & Aquagames All Inclusive" at bounding box center [145, 138] width 271 height 26
copy h1 "Grand Sirenis [GEOGRAPHIC_DATA] & Aquagames All Inclusive"
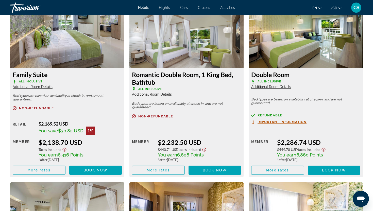
scroll to position [877, 0]
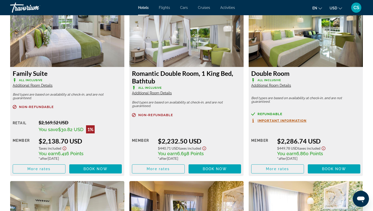
click at [151, 95] on span "Additional Room Details" at bounding box center [152, 93] width 40 height 4
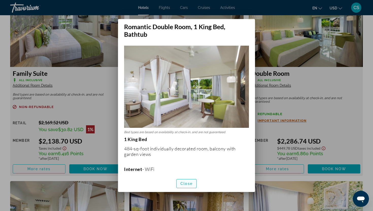
click at [191, 182] on span "Close" at bounding box center [186, 184] width 12 height 4
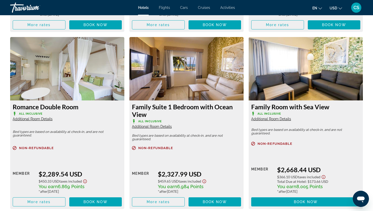
scroll to position [1009, 0]
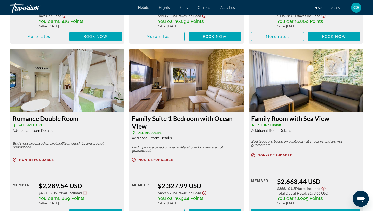
click at [46, 130] on span "Additional Room Details" at bounding box center [33, 131] width 40 height 4
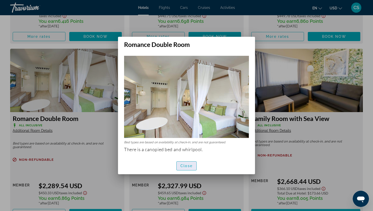
click at [192, 164] on span "Close" at bounding box center [186, 166] width 12 height 4
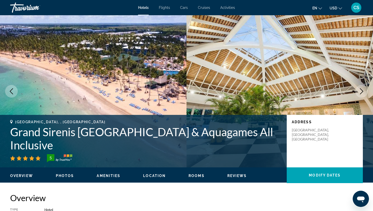
click at [110, 178] on span "Amenities" at bounding box center [109, 176] width 24 height 4
click at [23, 176] on span "Overview" at bounding box center [21, 176] width 23 height 4
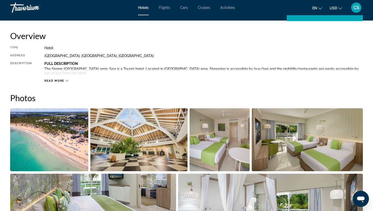
scroll to position [162, 0]
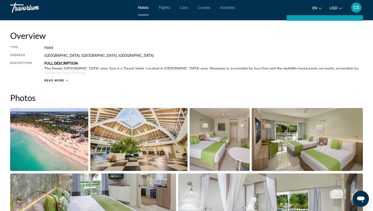
click at [61, 80] on span "Read more" at bounding box center [54, 80] width 20 height 3
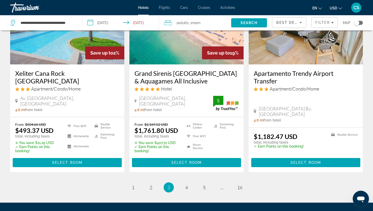
scroll to position [649, 0]
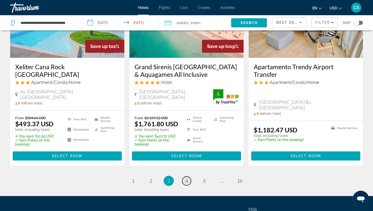
click at [186, 182] on span "4" at bounding box center [186, 181] width 3 height 6
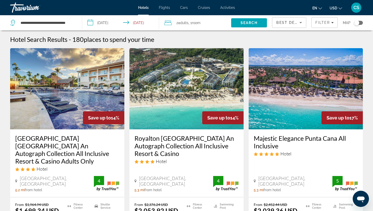
click at [260, 138] on h3 "Majestic Elegance Punta Cana All Inclusive" at bounding box center [306, 141] width 104 height 15
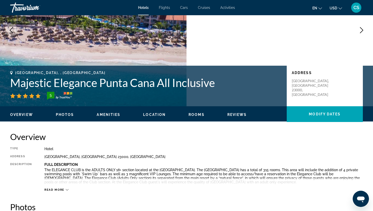
scroll to position [63, 0]
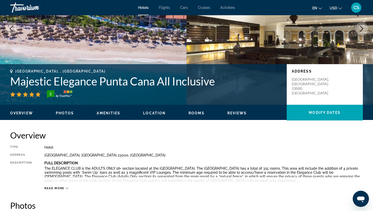
click at [66, 189] on icon "Main content" at bounding box center [67, 188] width 3 height 3
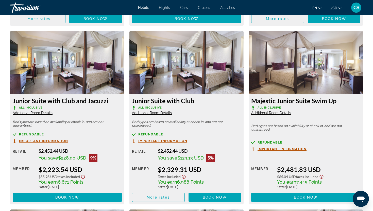
scroll to position [859, 0]
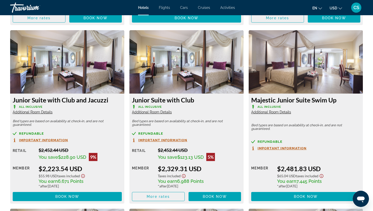
click at [265, 112] on span "Additional Room Details" at bounding box center [271, 112] width 40 height 4
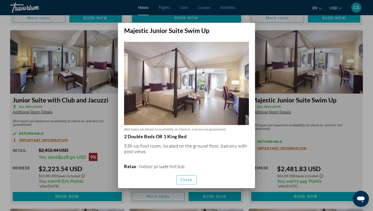
scroll to position [0, 0]
click at [183, 179] on span "Close" at bounding box center [186, 180] width 12 height 4
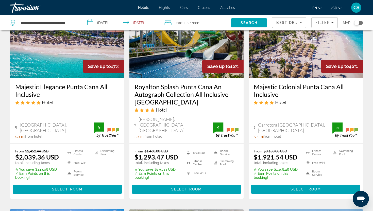
scroll to position [267, 0]
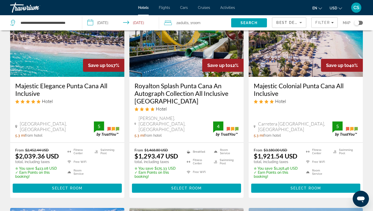
click at [167, 88] on h3 "Royalton Splash Punta Cana An Autograph Collection All Inclusive [GEOGRAPHIC_DA…" at bounding box center [186, 93] width 104 height 23
